Goal: Find specific page/section: Find specific page/section

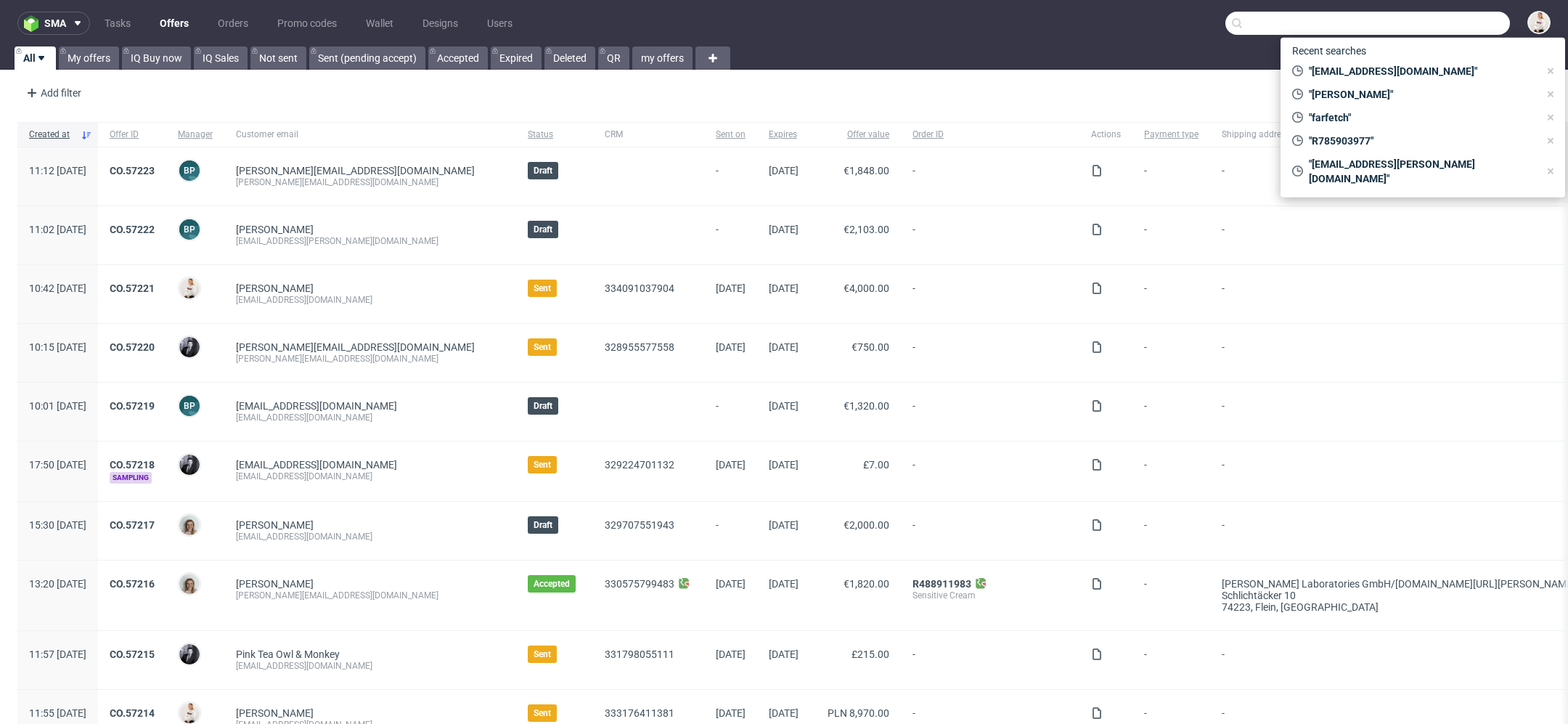
click at [1470, 17] on input "text" at bounding box center [1367, 23] width 284 height 23
paste input "michael.brosche@brosche.at"
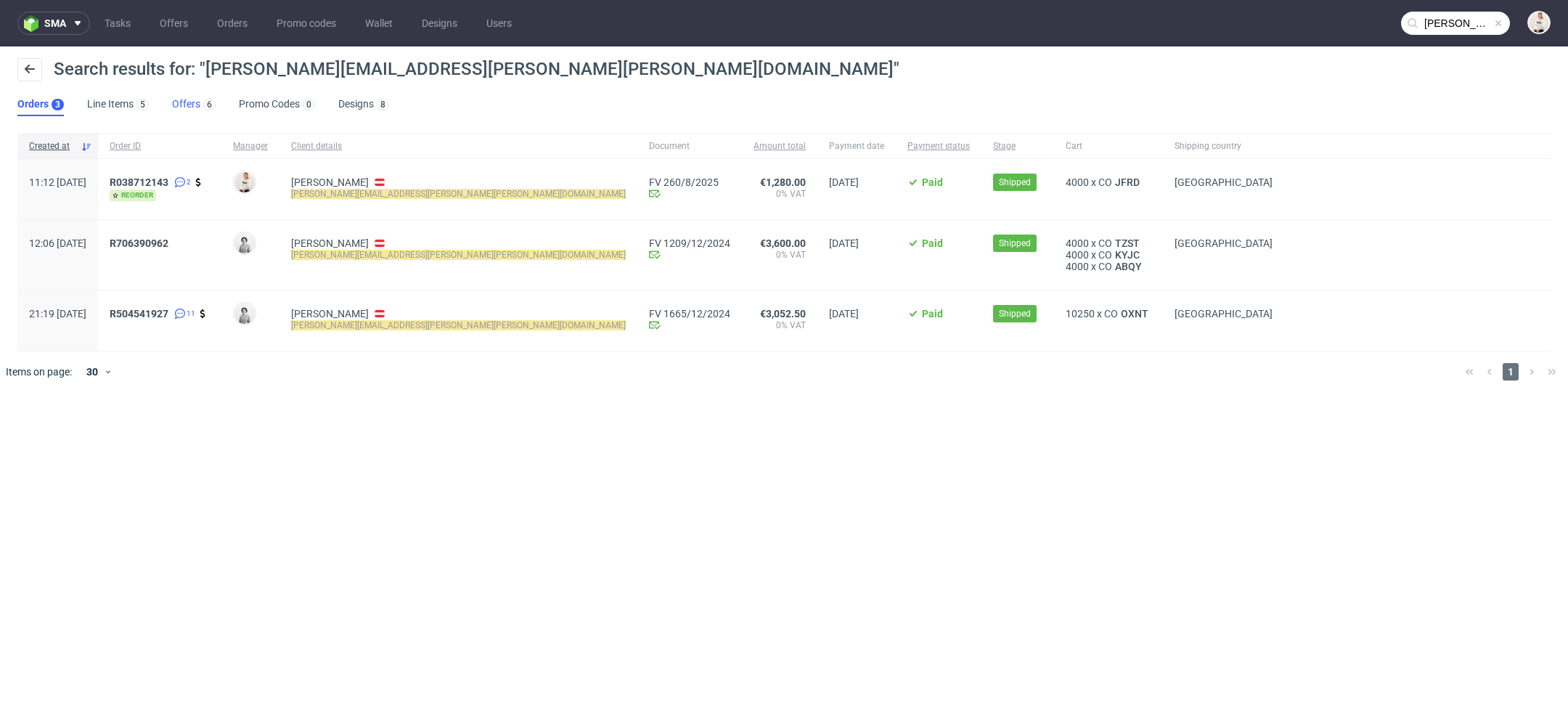
click at [192, 102] on link "Offers 6" at bounding box center [194, 104] width 44 height 23
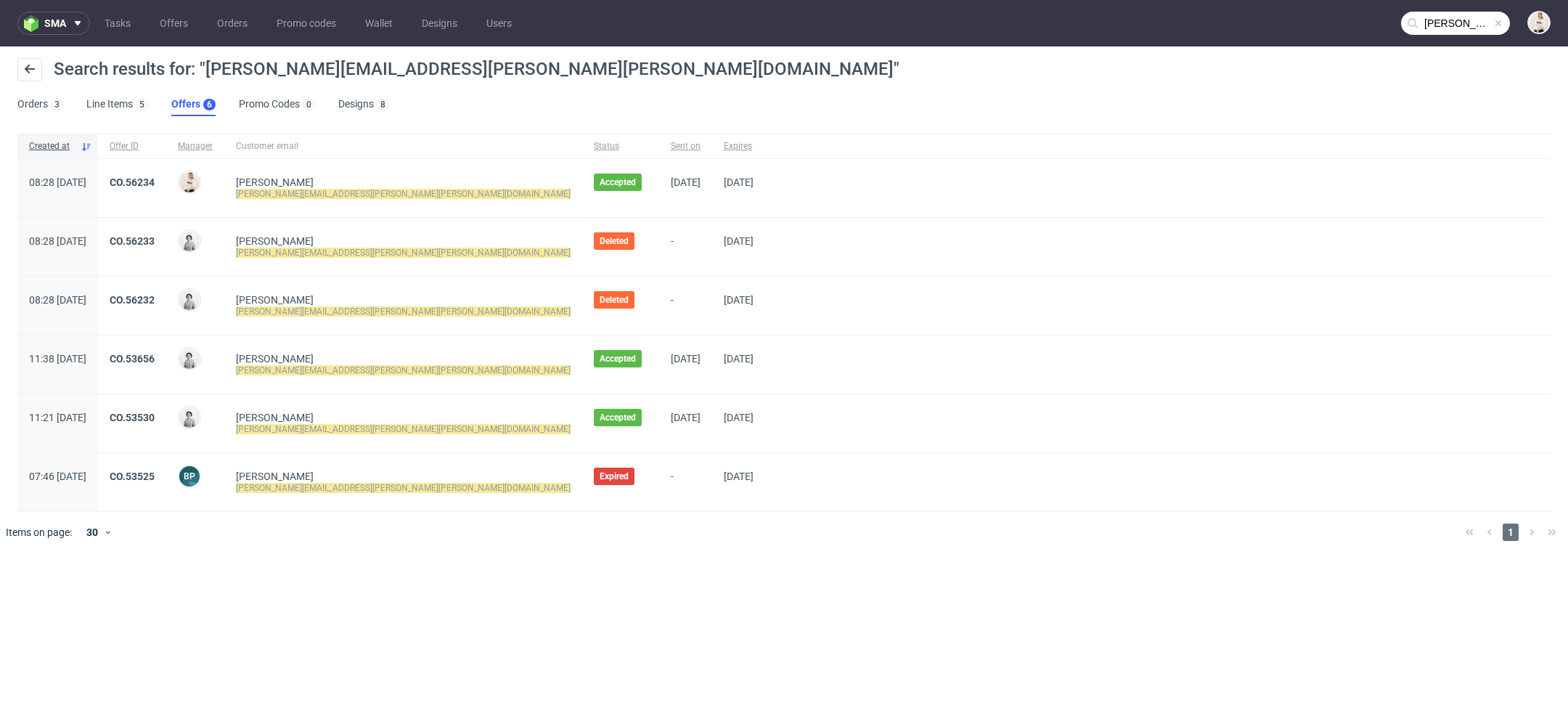
click at [1439, 12] on input "michael.brosche@brosche.at" at bounding box center [1454, 23] width 109 height 23
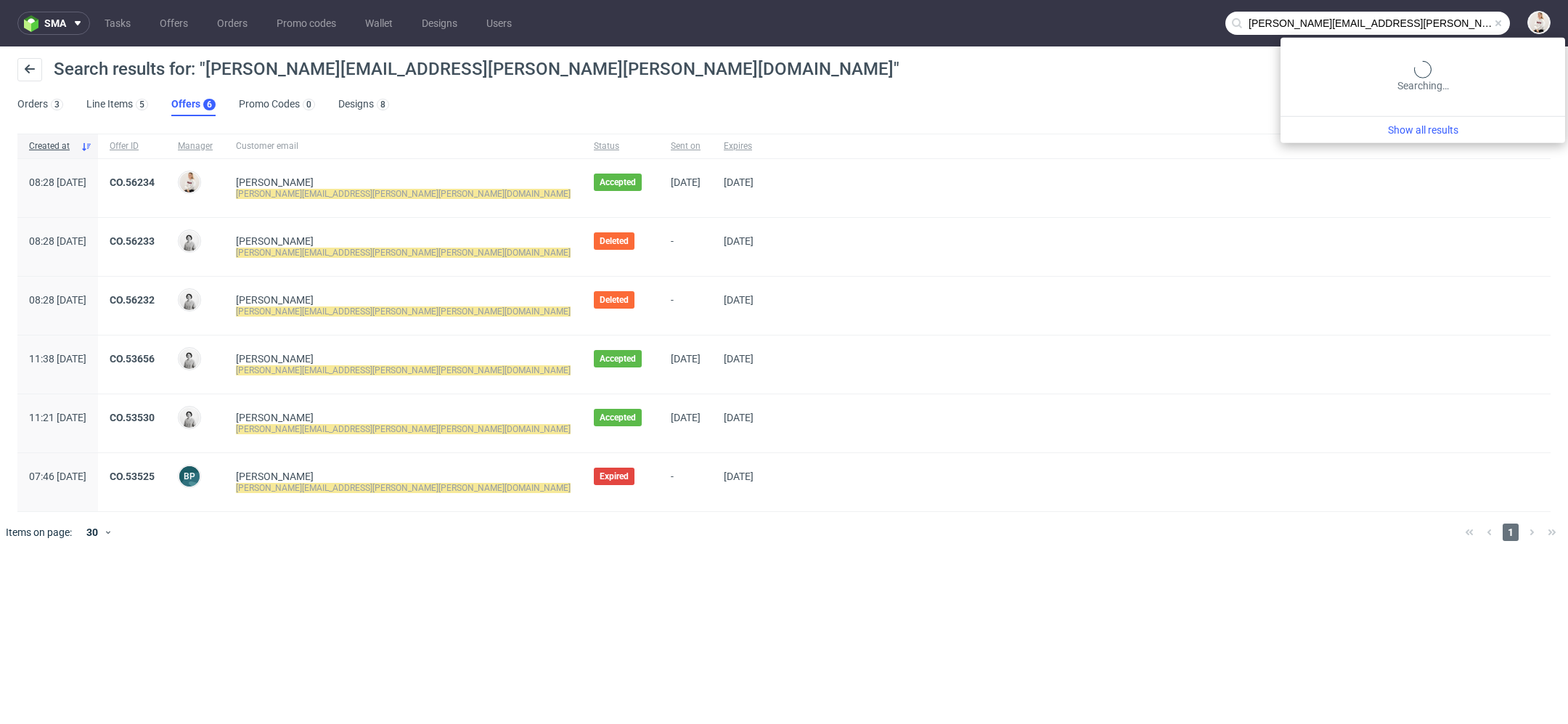
click at [1439, 12] on input "michael.brosche@brosche.at" at bounding box center [1367, 23] width 284 height 23
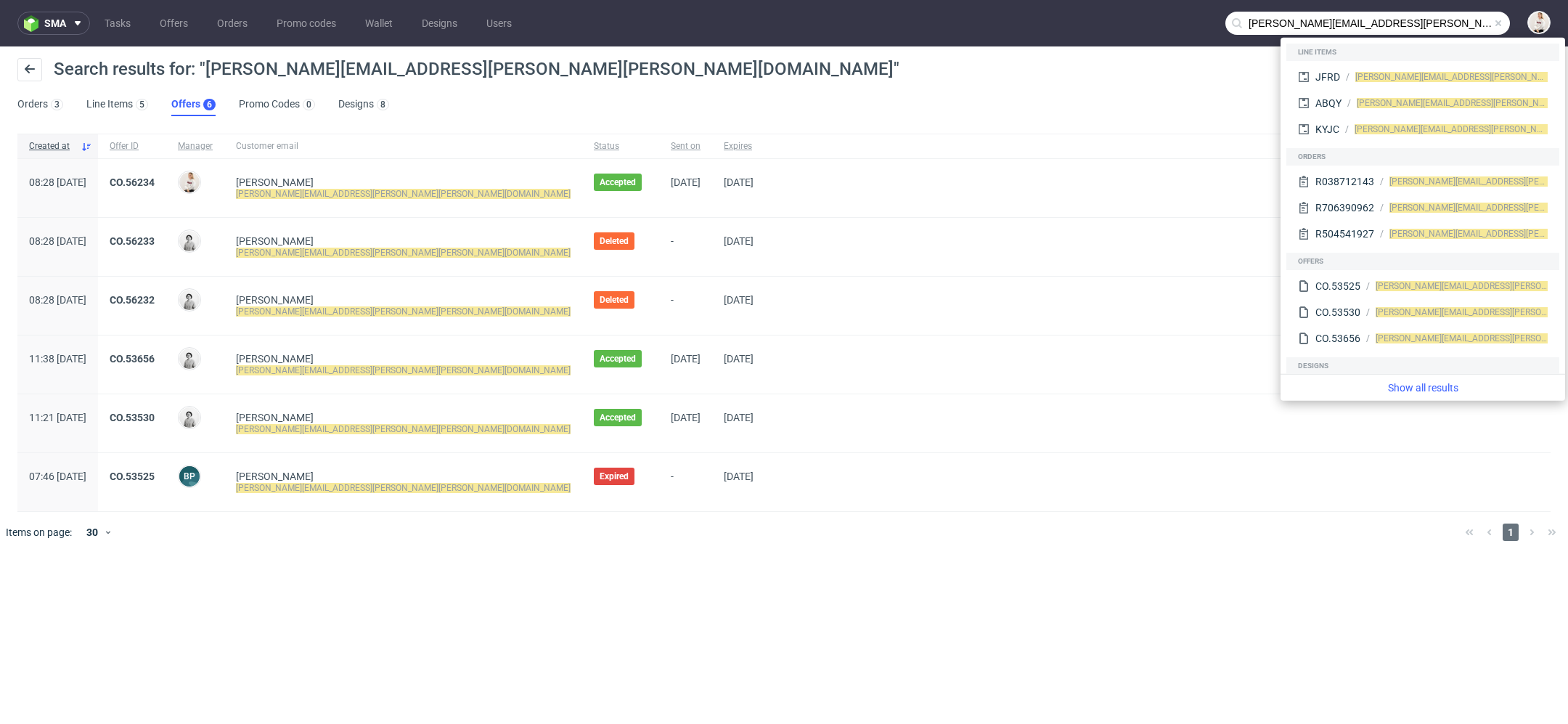
paste input "laurens@sya.be"
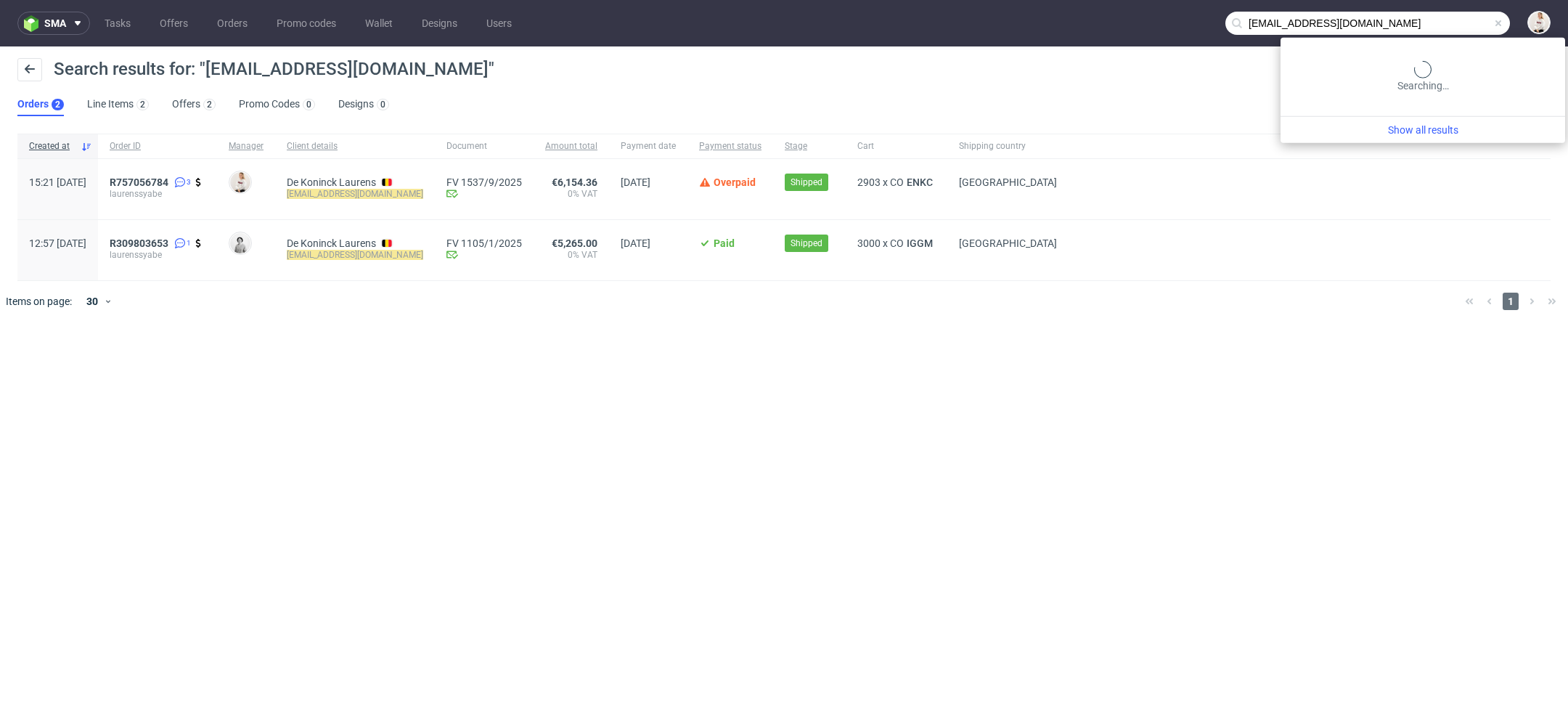
click at [1444, 25] on input "laurens@sya.be" at bounding box center [1367, 23] width 284 height 23
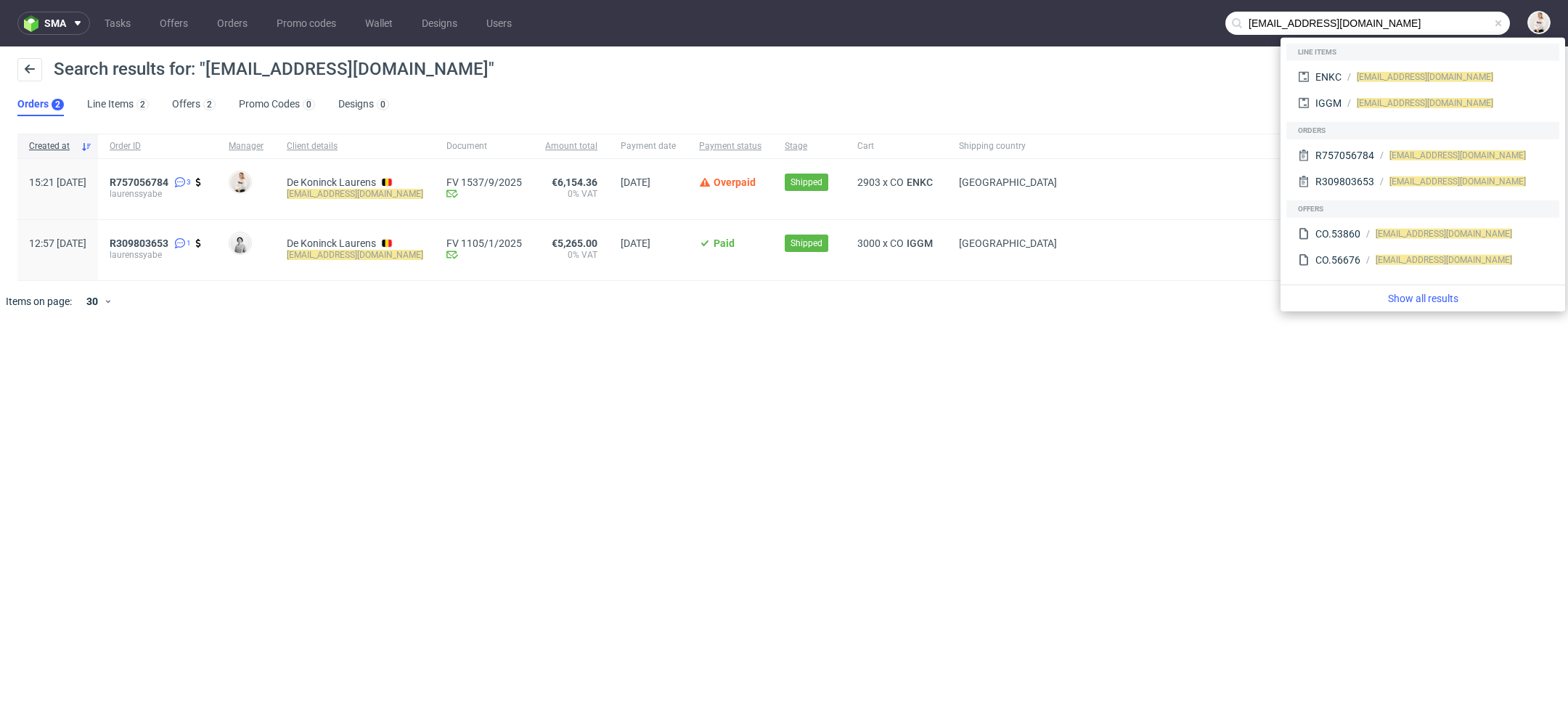
paste input "admin@cascalia.com"
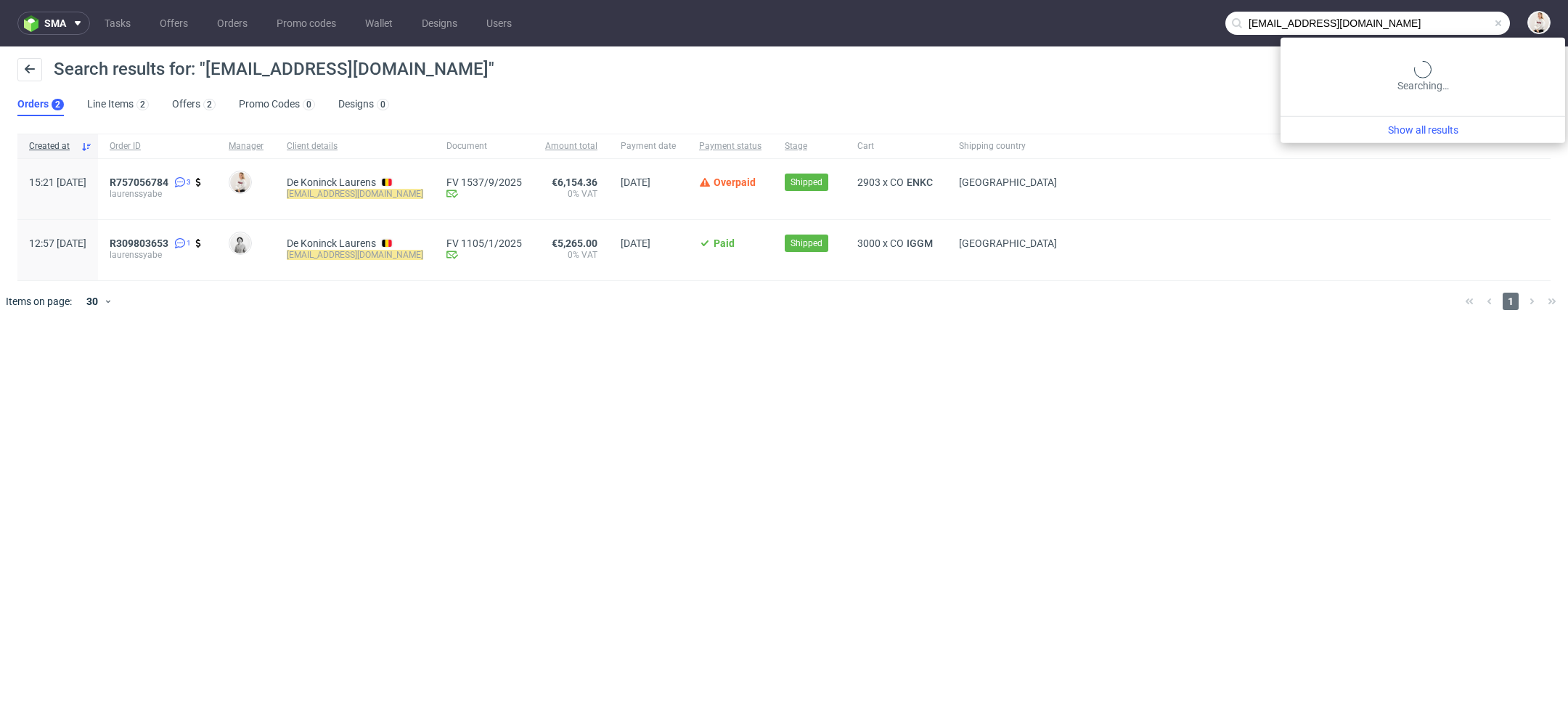
type input "admin@cascalia.com"
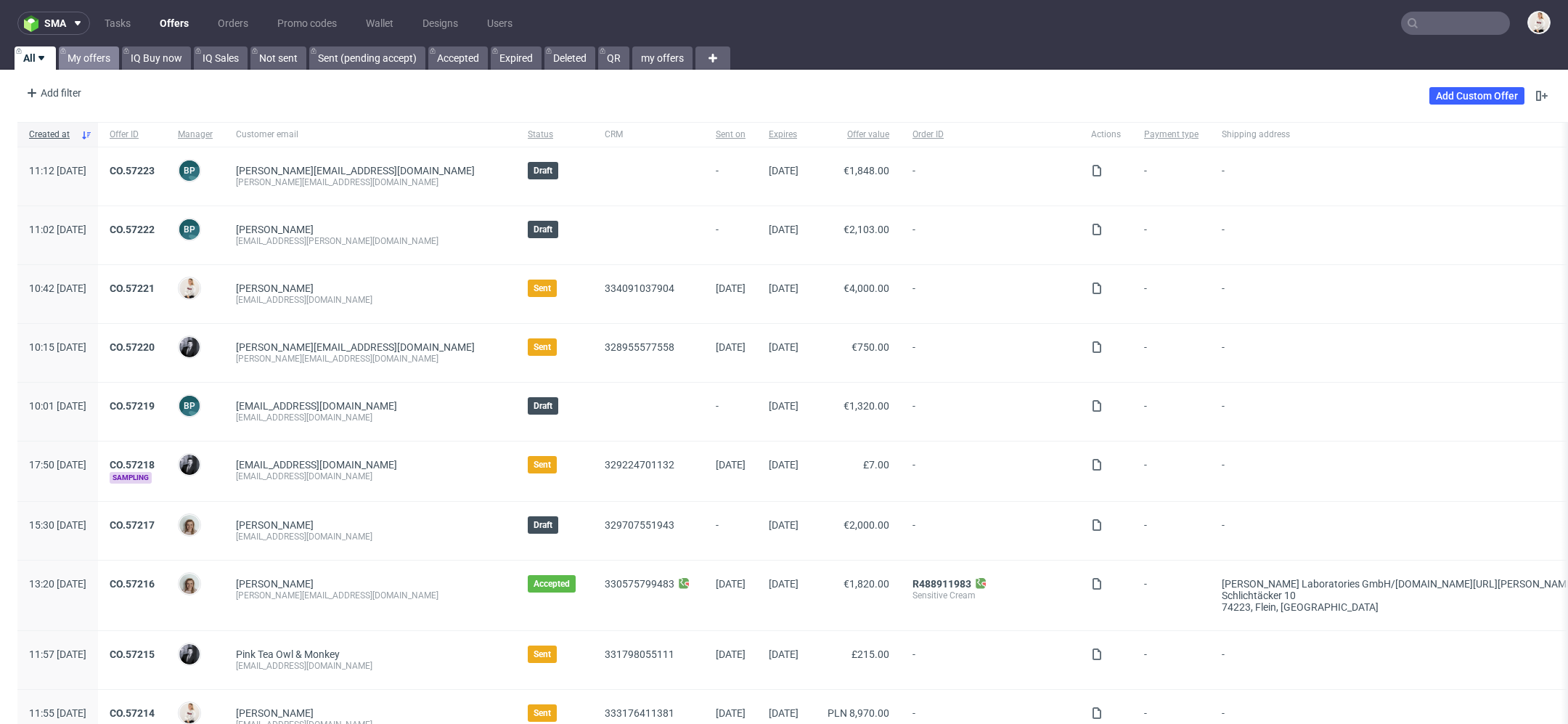
click at [95, 58] on link "My offers" at bounding box center [89, 58] width 60 height 23
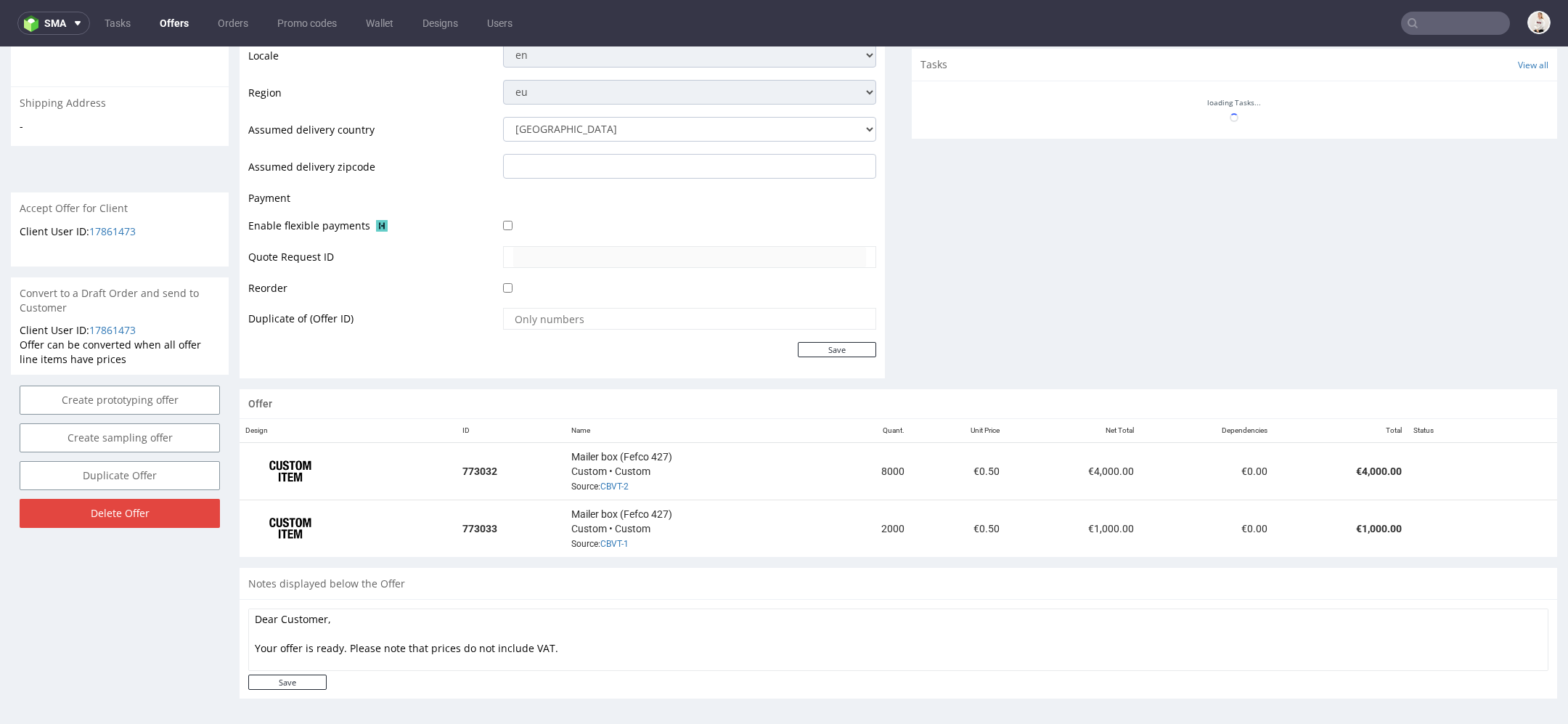
scroll to position [744, 0]
